Goal: Navigation & Orientation: Find specific page/section

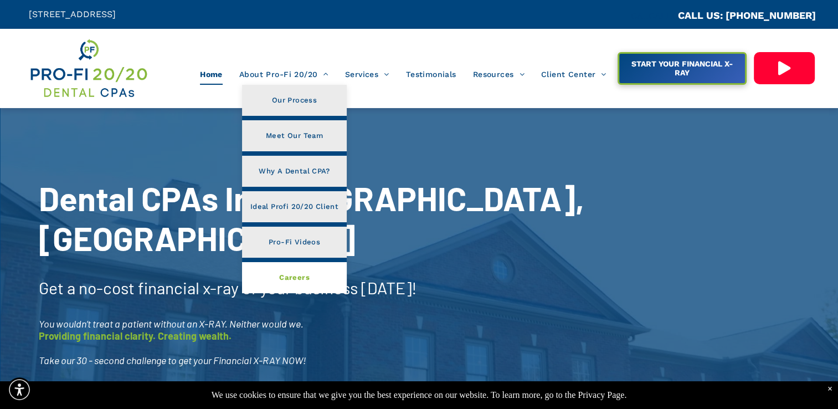
click at [310, 272] on link "Careers" at bounding box center [294, 277] width 105 height 31
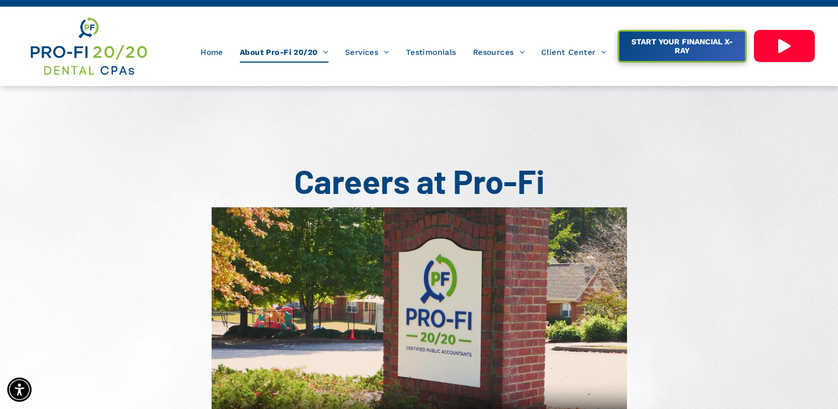
scroll to position [44, 0]
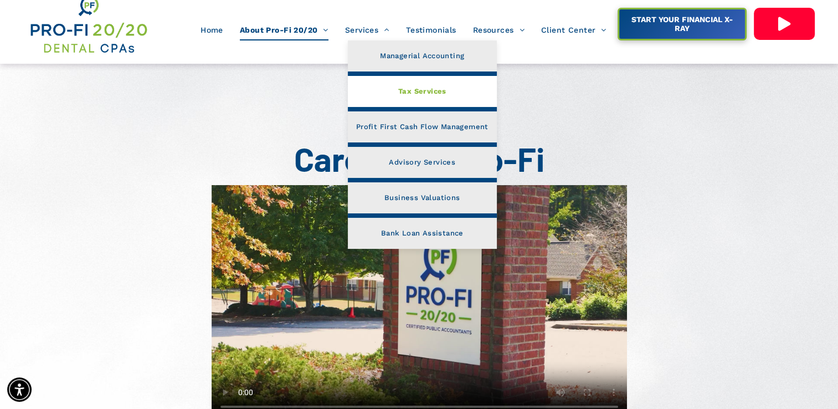
click at [409, 90] on span "Tax Services" at bounding box center [422, 91] width 48 height 14
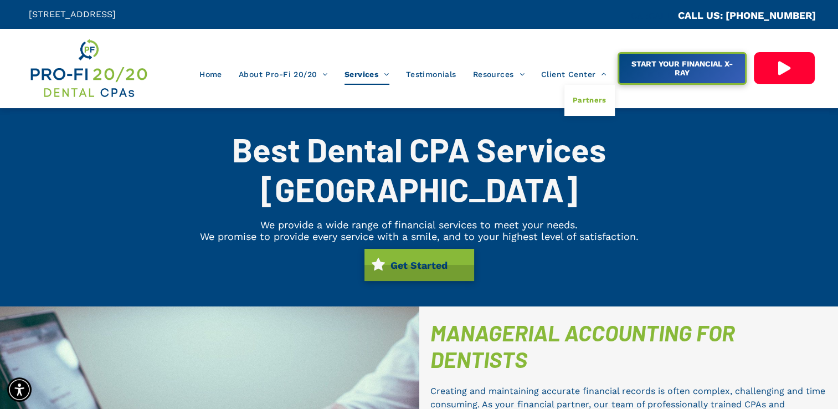
click at [588, 100] on span "Partners" at bounding box center [590, 100] width 34 height 14
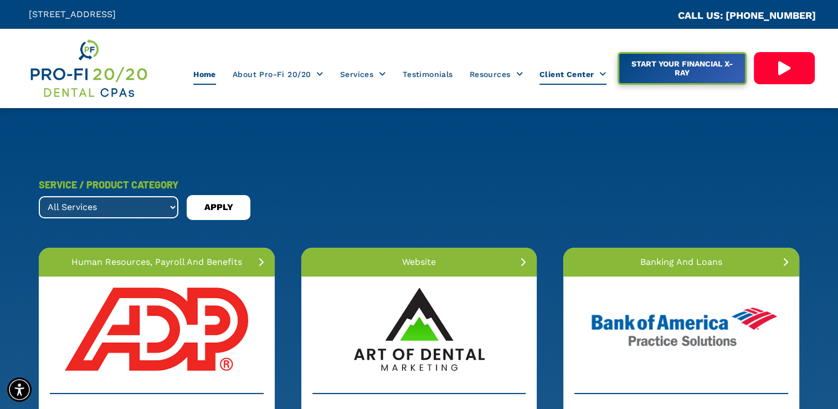
click at [211, 73] on span "Home" at bounding box center [204, 74] width 23 height 21
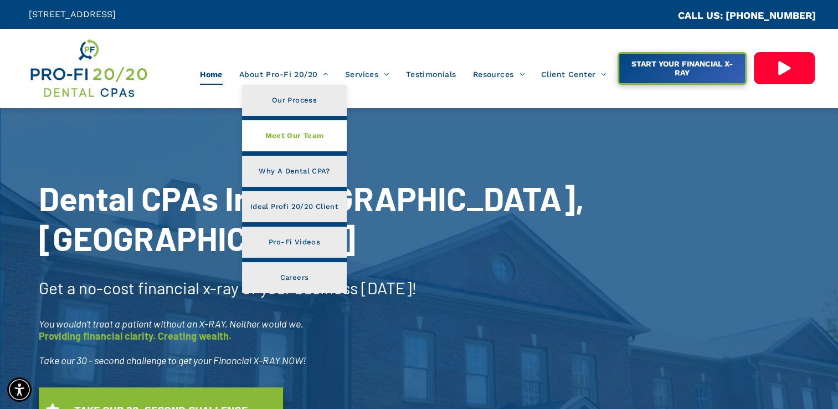
click at [290, 130] on span "Meet Our Team" at bounding box center [294, 136] width 59 height 14
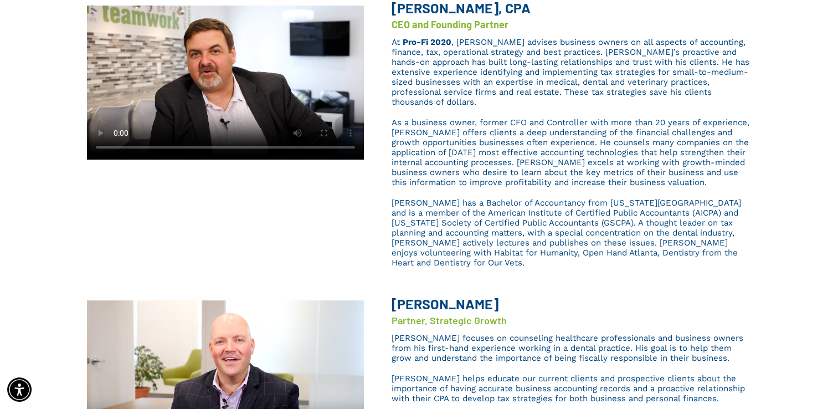
scroll to position [266, 0]
